Goal: Task Accomplishment & Management: Manage account settings

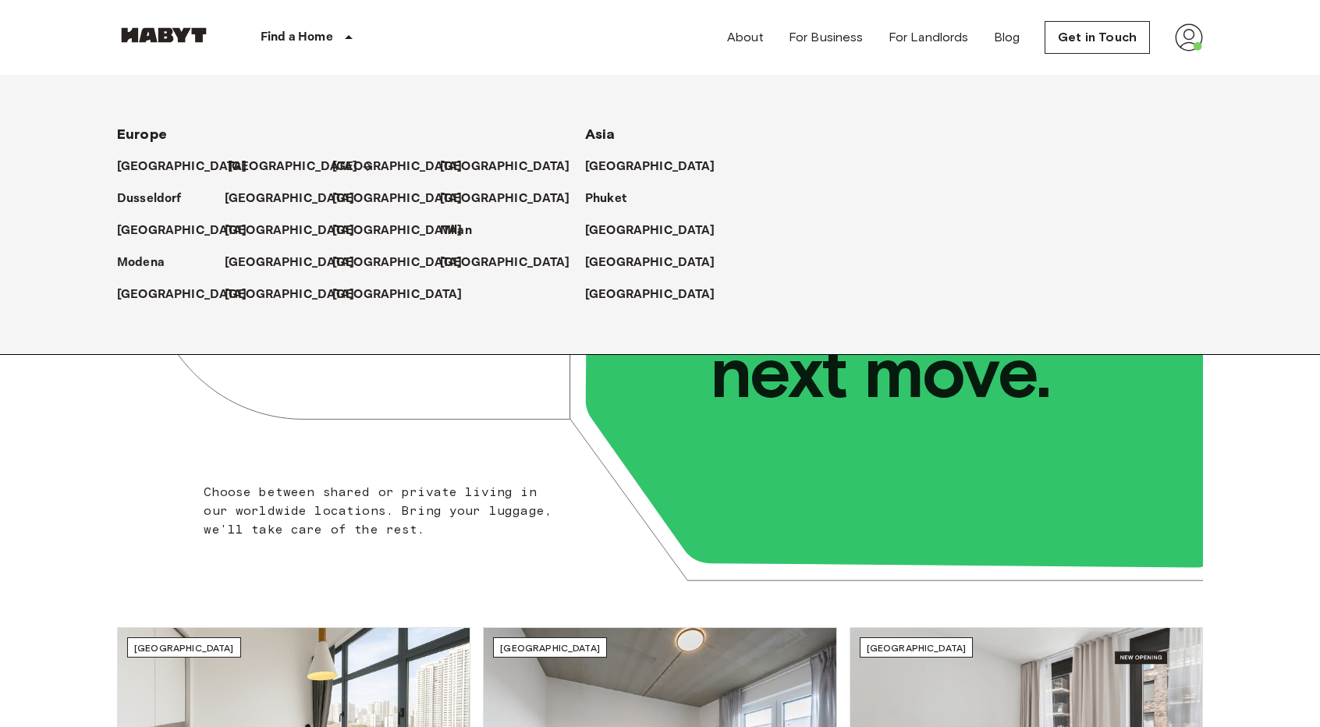
click at [249, 160] on p "[GEOGRAPHIC_DATA]" at bounding box center [293, 167] width 130 height 19
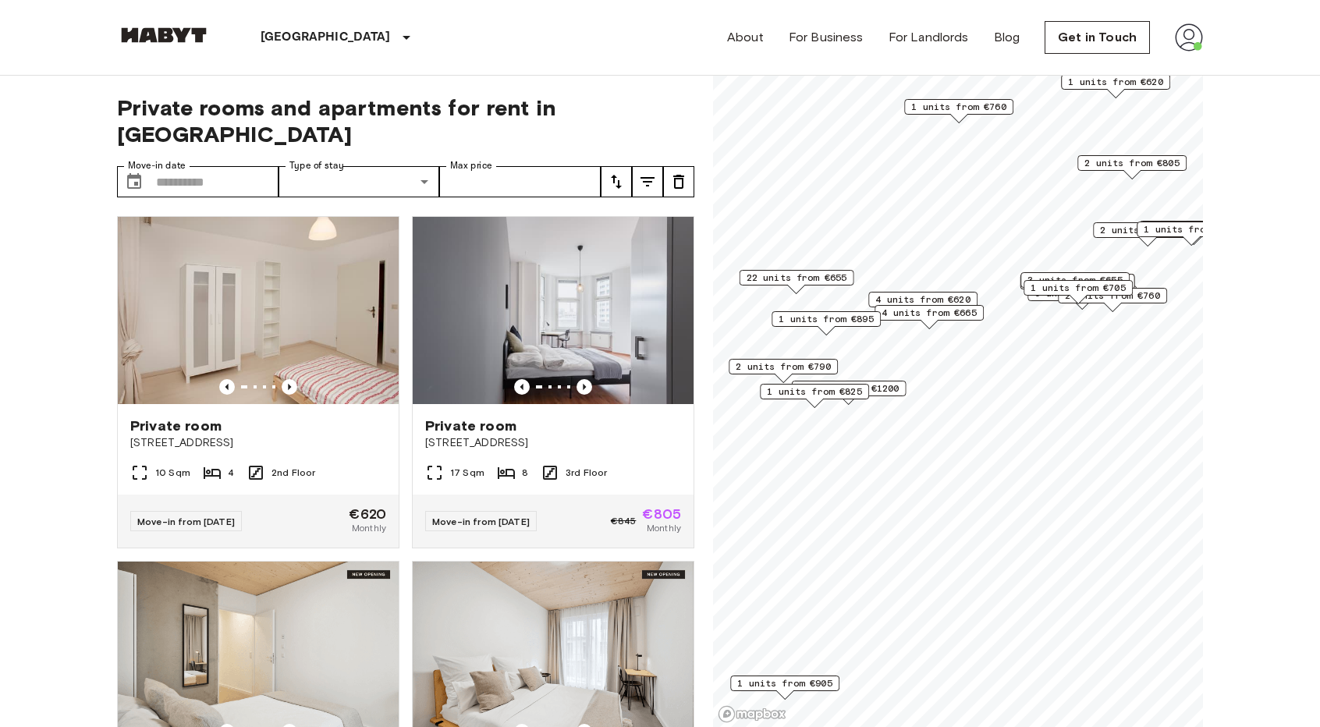
click at [794, 368] on span "2 units from €790" at bounding box center [782, 367] width 95 height 14
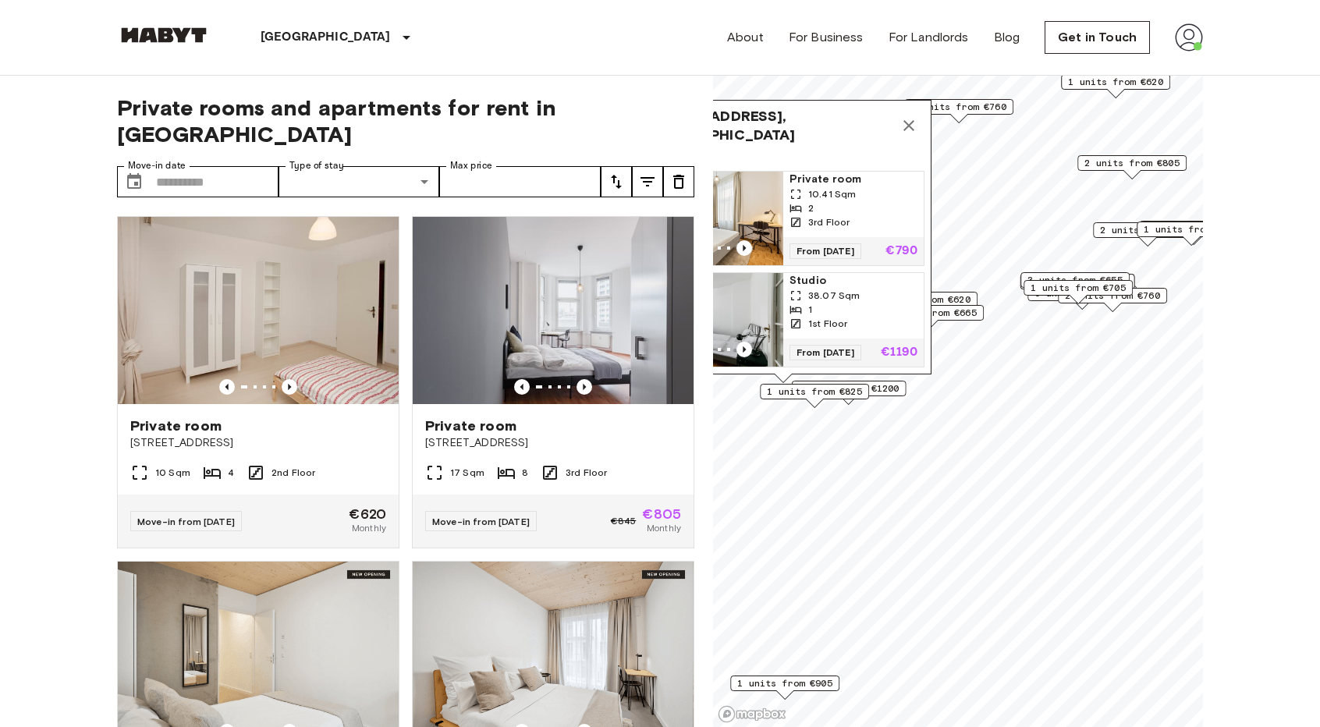
drag, startPoint x: 913, startPoint y: 109, endPoint x: 928, endPoint y: 104, distance: 16.5
click at [913, 120] on icon "Map marker" at bounding box center [908, 125] width 11 height 11
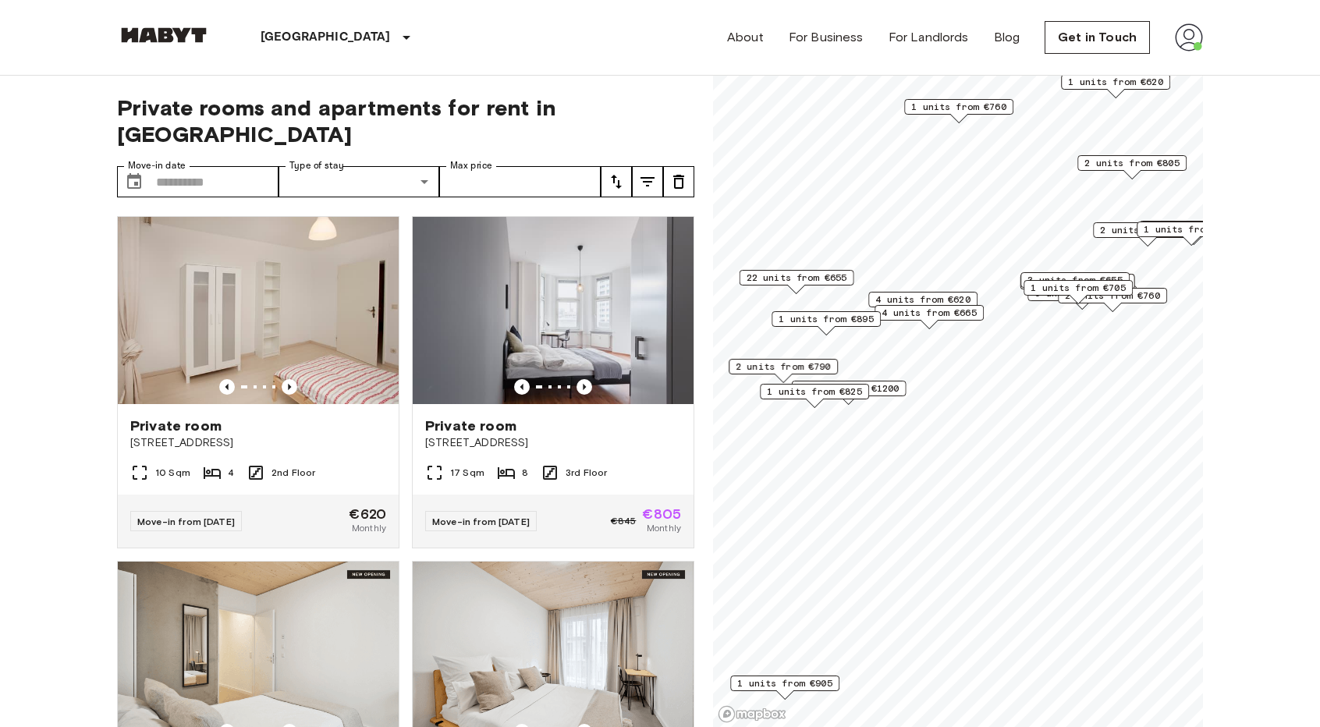
click at [1175, 37] on img at bounding box center [1189, 37] width 28 height 28
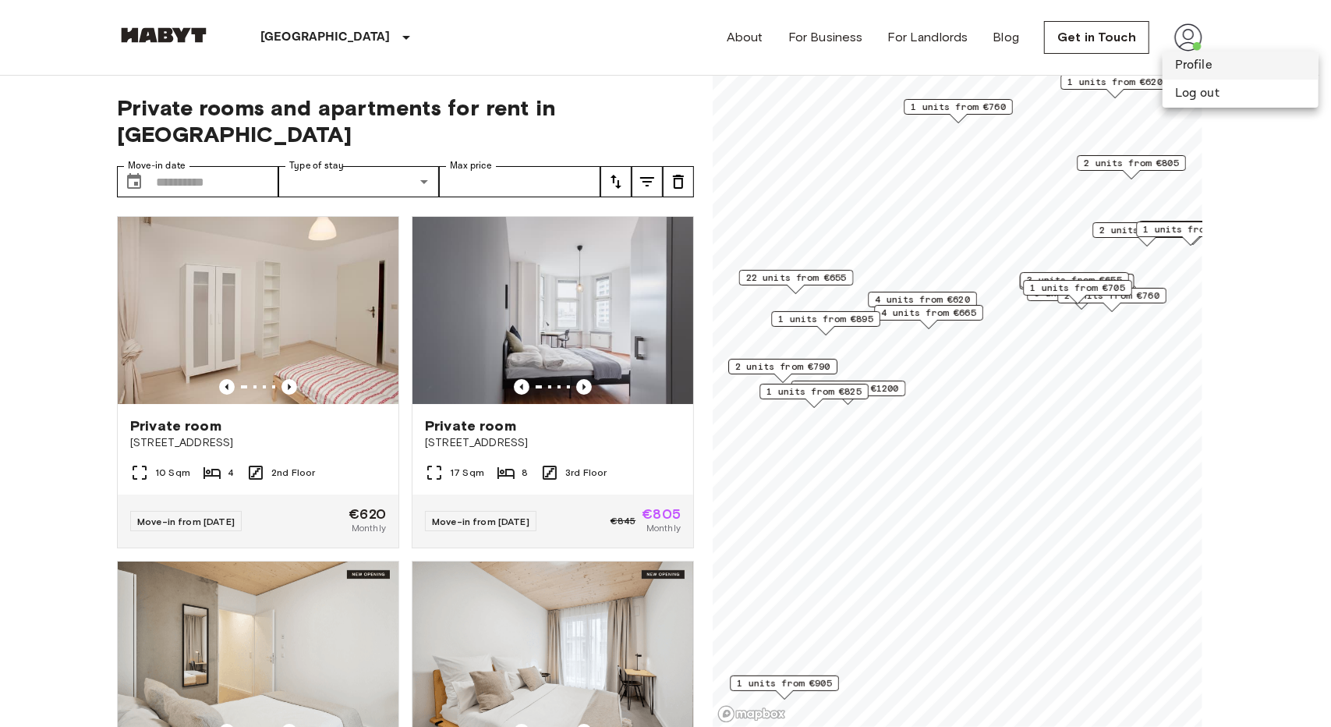
click at [1168, 76] on li "Profile" at bounding box center [1241, 65] width 156 height 28
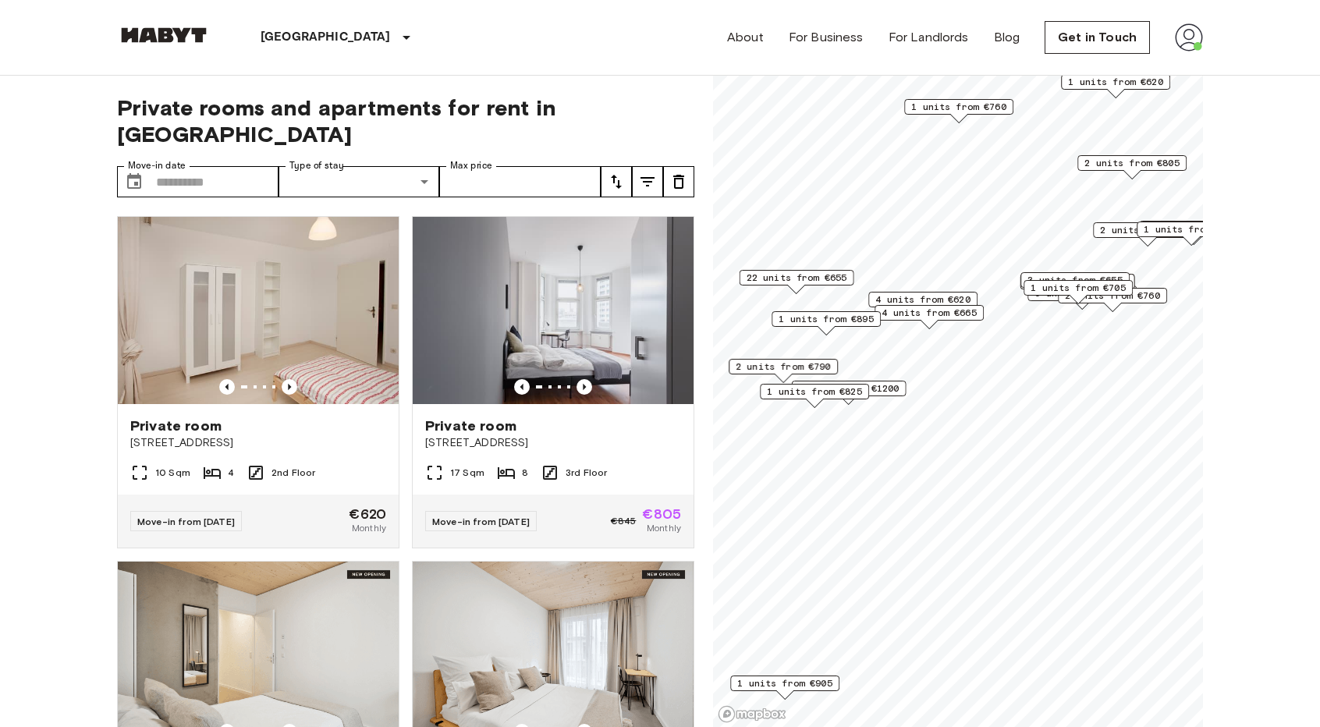
click at [1187, 35] on img at bounding box center [1189, 37] width 28 height 28
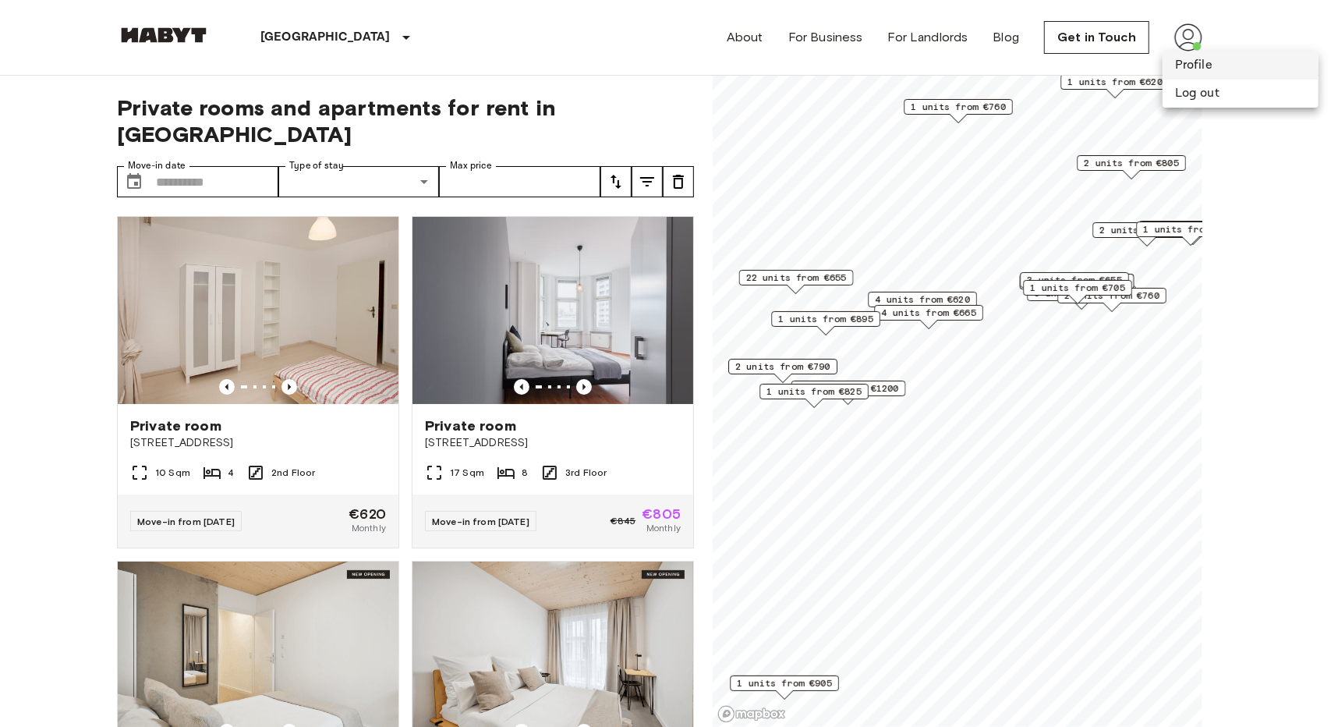
click at [1189, 66] on li "Profile" at bounding box center [1241, 65] width 156 height 28
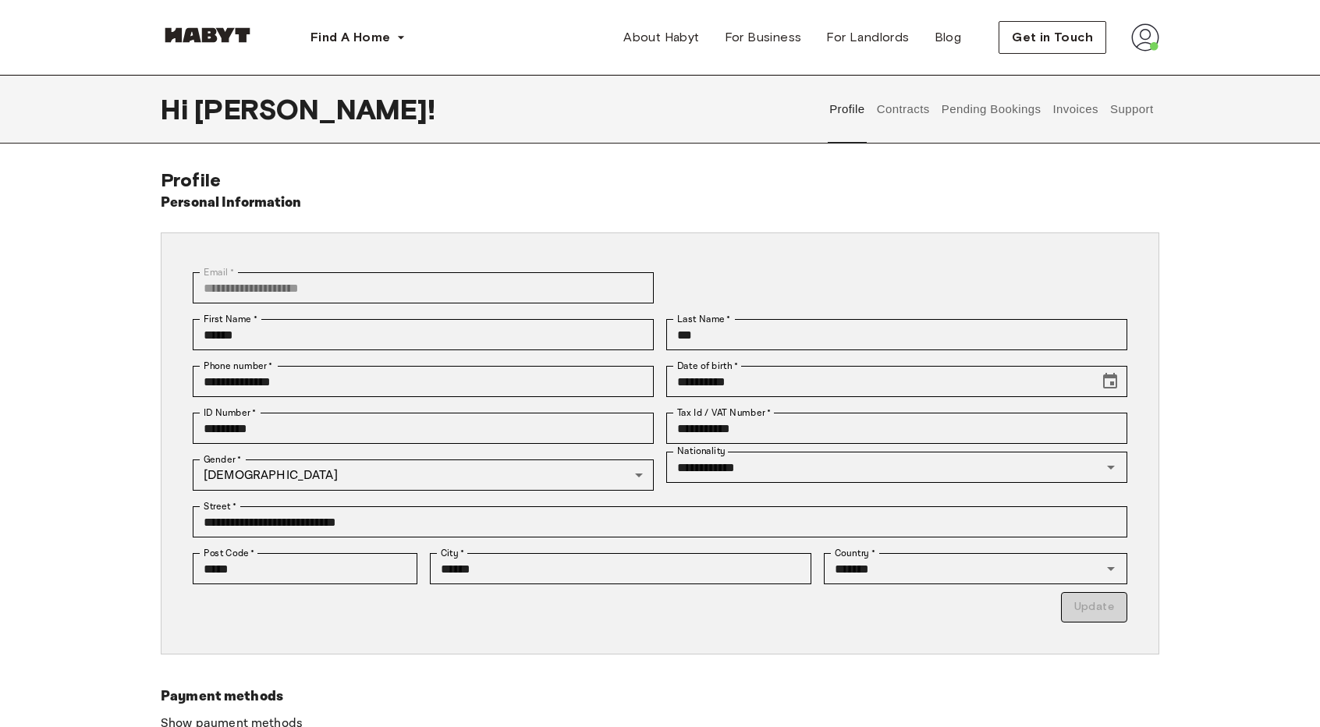
click at [920, 115] on button "Contracts" at bounding box center [902, 109] width 57 height 69
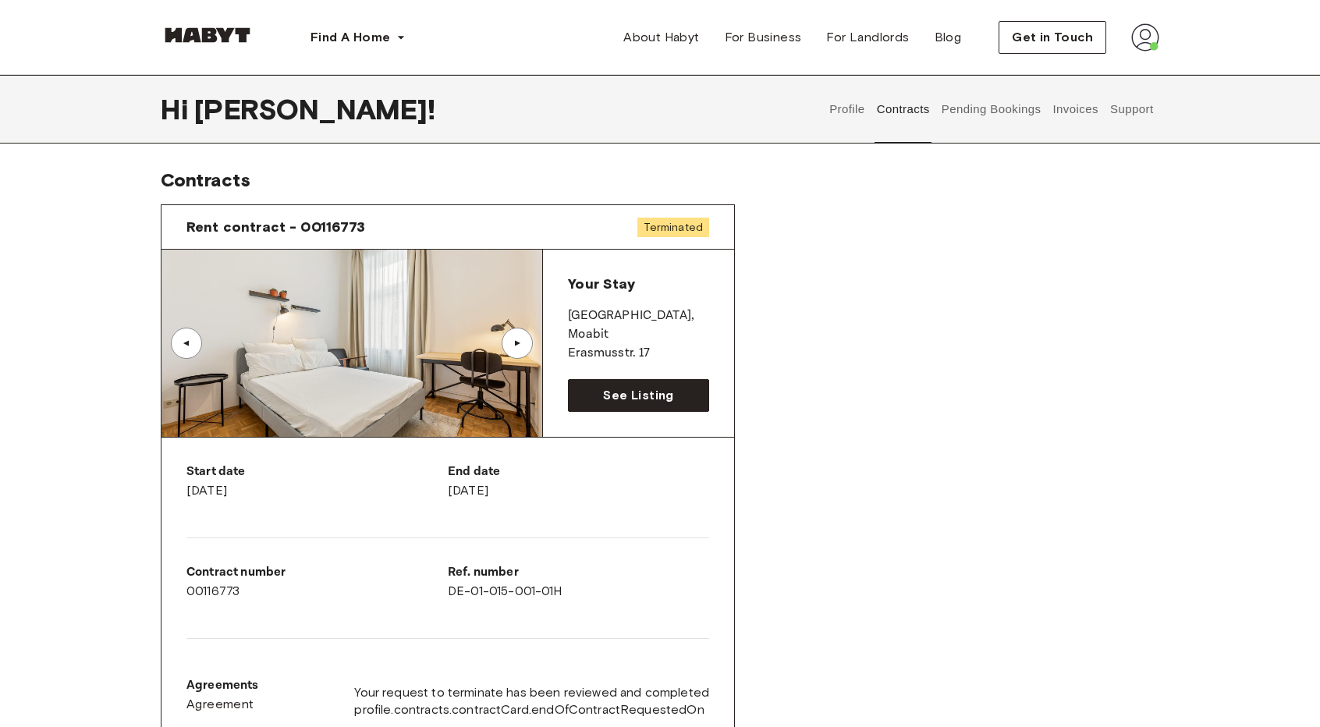
click at [980, 108] on button "Pending Bookings" at bounding box center [991, 109] width 104 height 69
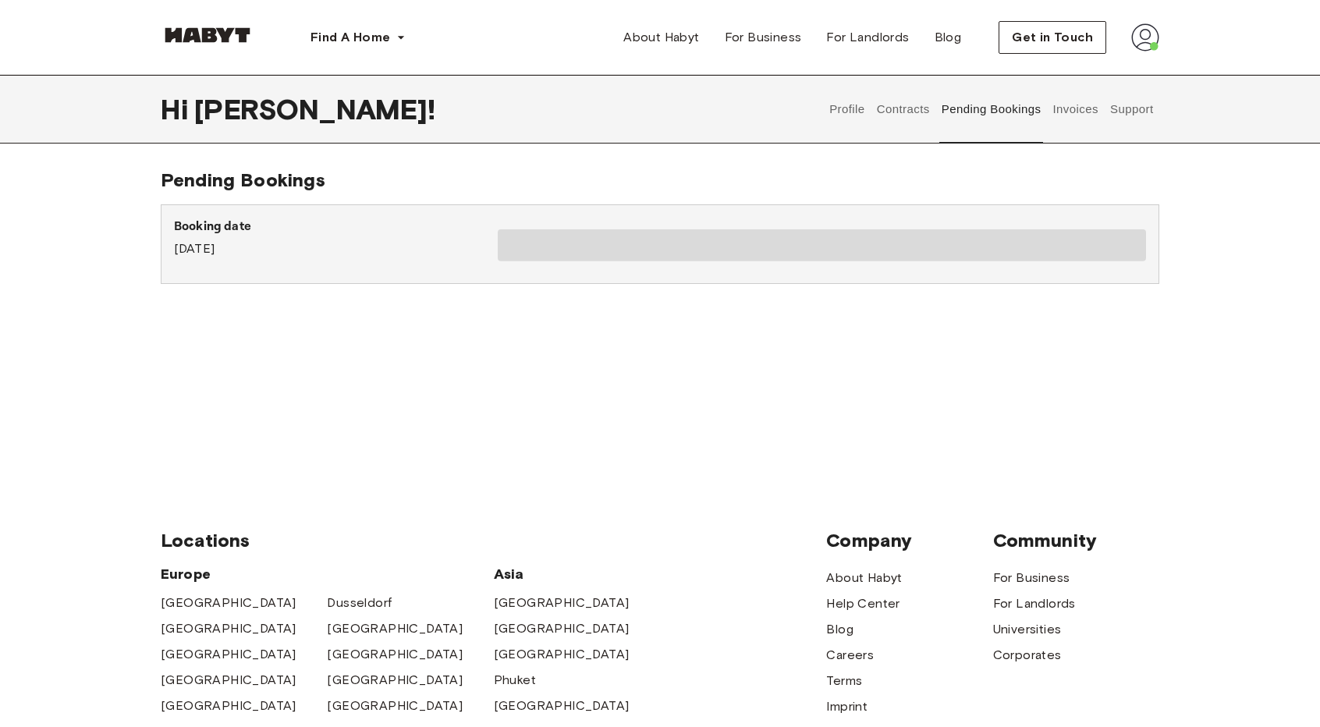
click at [1080, 108] on button "Invoices" at bounding box center [1075, 109] width 49 height 69
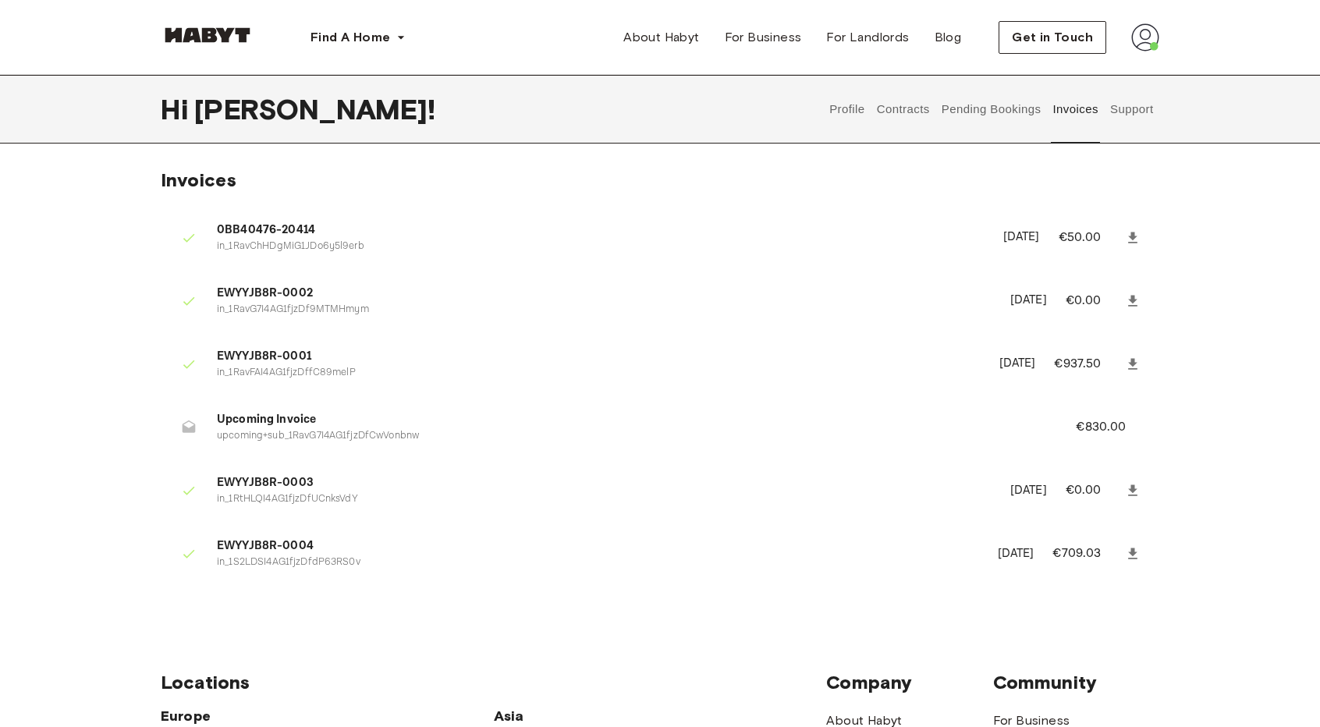
click at [1136, 112] on button "Support" at bounding box center [1132, 109] width 48 height 69
